Goal: Check status

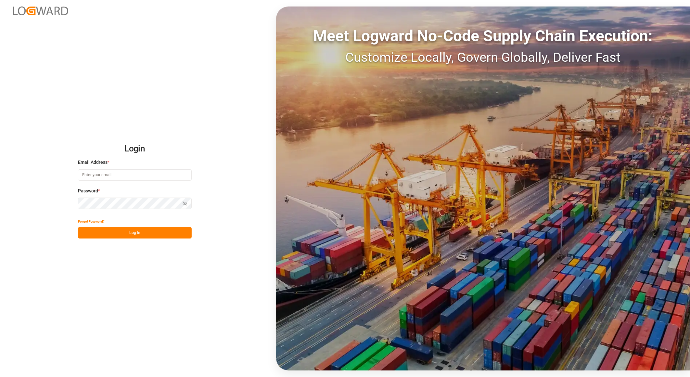
type input "[PERSON_NAME][EMAIL_ADDRESS][PERSON_NAME][DOMAIN_NAME]"
click at [109, 236] on button "Log In" at bounding box center [135, 232] width 114 height 11
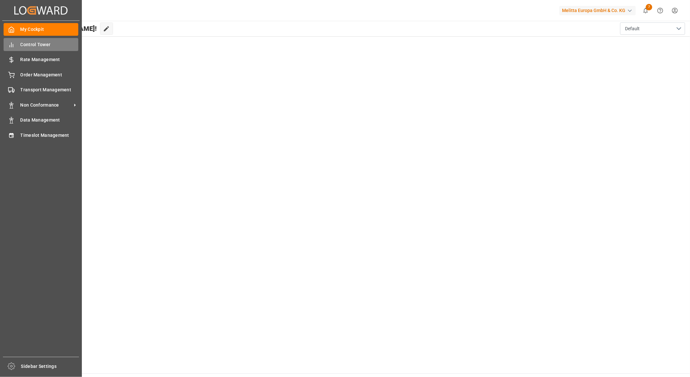
click at [43, 47] on span "Control Tower" at bounding box center [49, 44] width 58 height 7
